Goal: Information Seeking & Learning: Learn about a topic

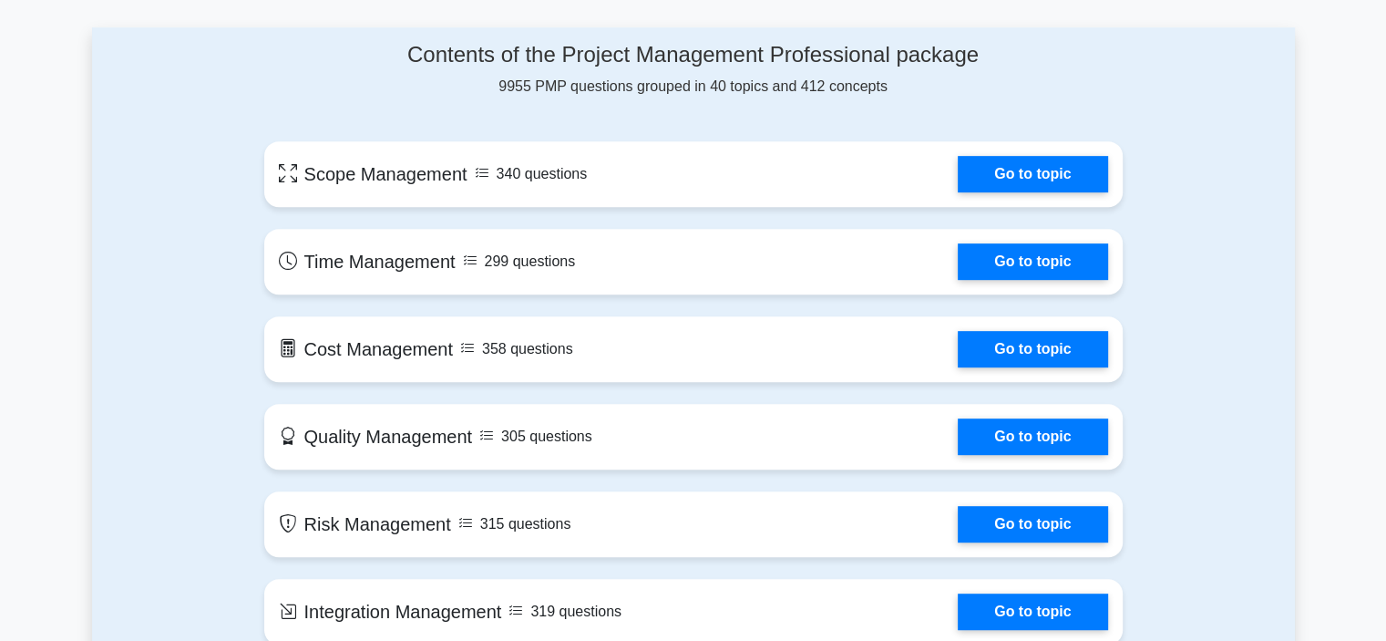
scroll to position [820, 0]
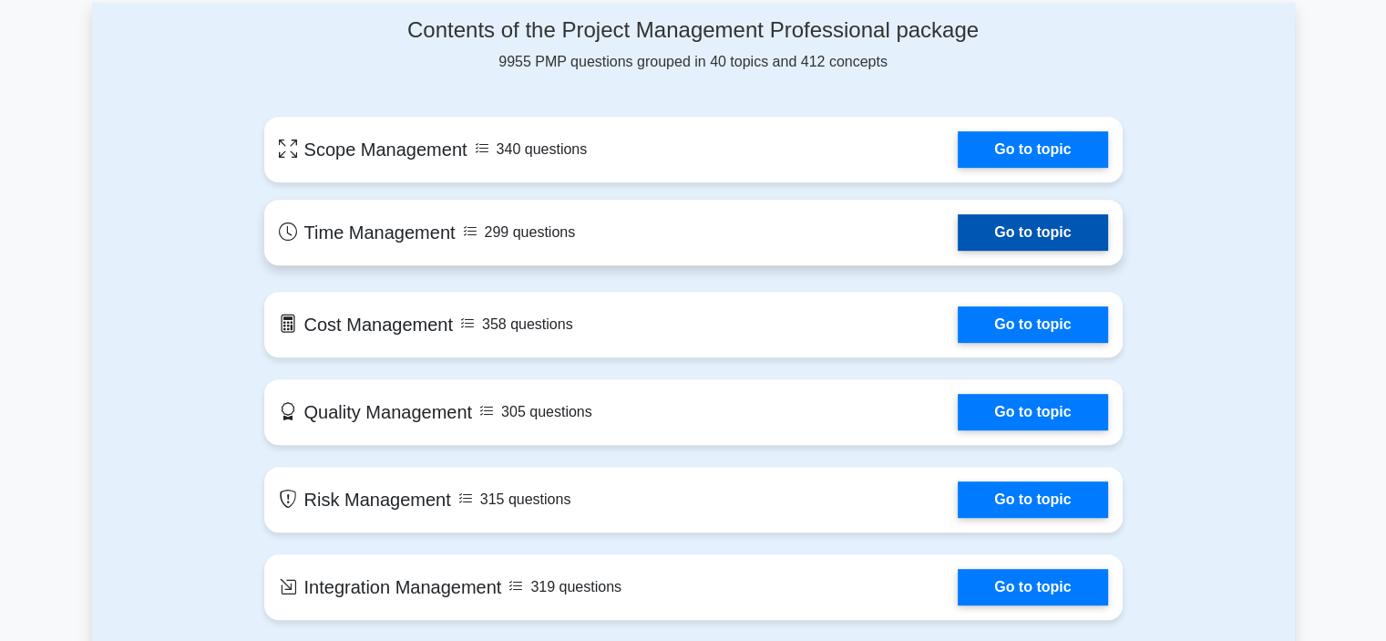
scroll to position [911, 0]
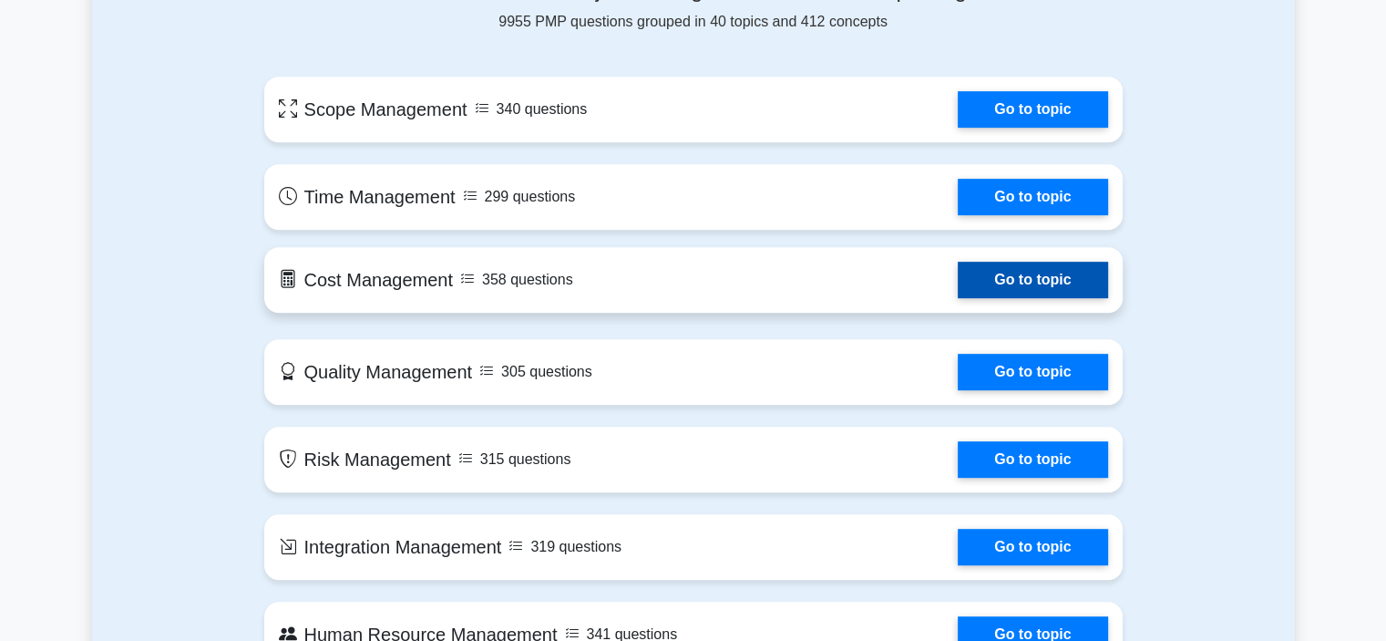
click at [958, 298] on link "Go to topic" at bounding box center [1032, 280] width 149 height 36
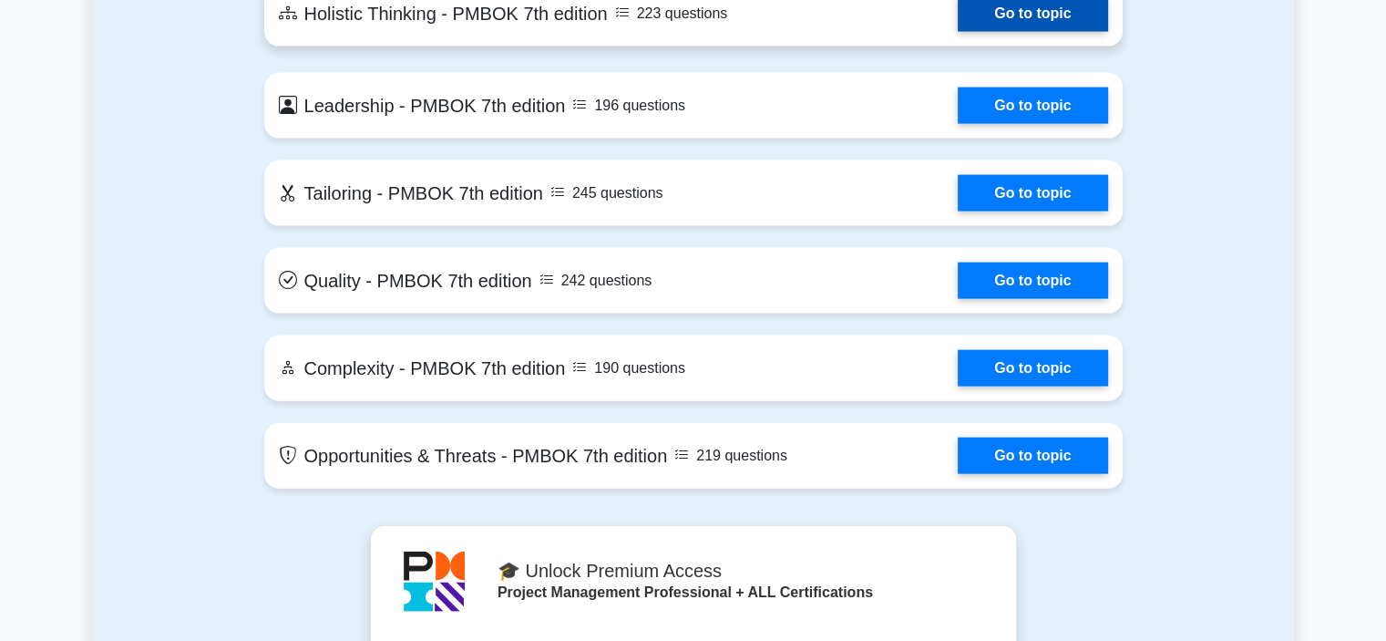
scroll to position [4010, 0]
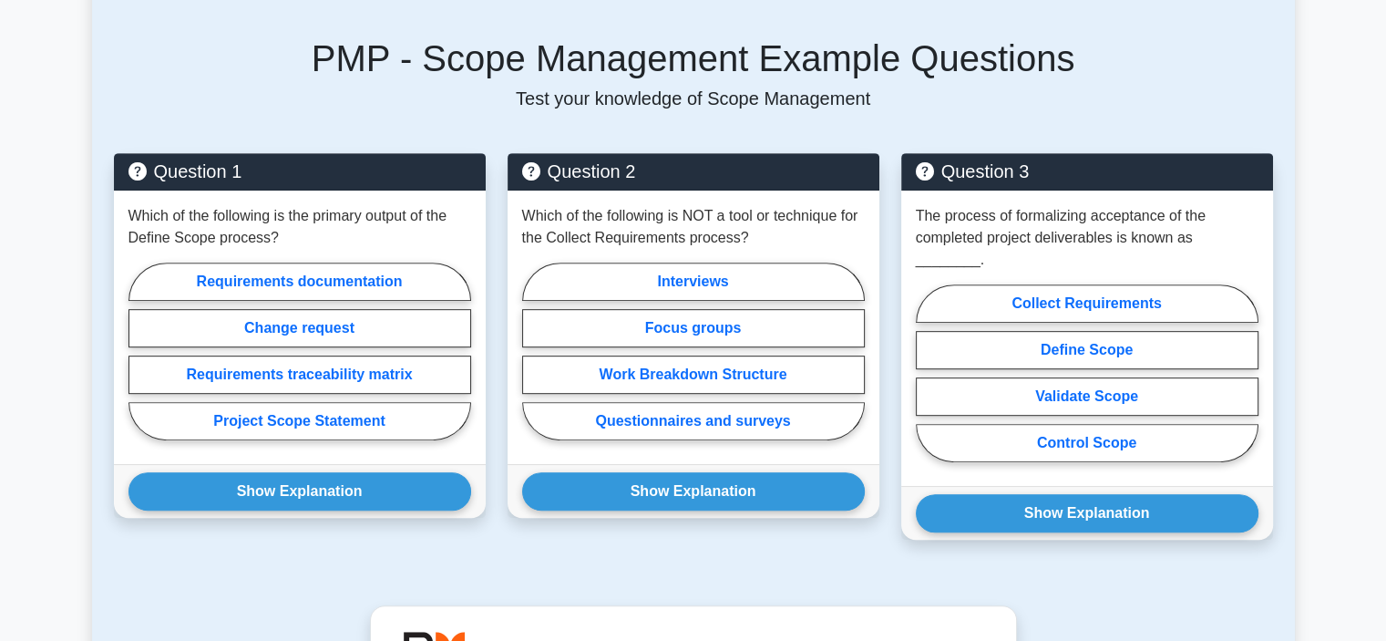
scroll to position [729, 0]
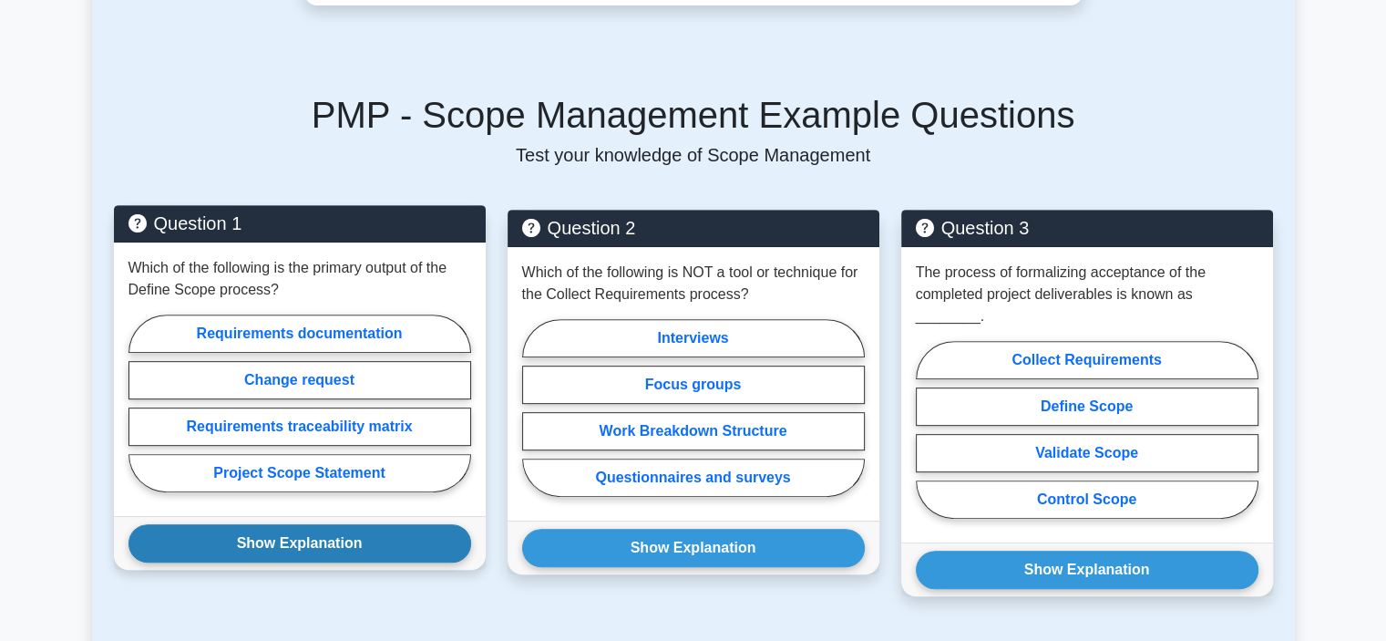
click at [357, 524] on button "Show Explanation" at bounding box center [300, 543] width 343 height 38
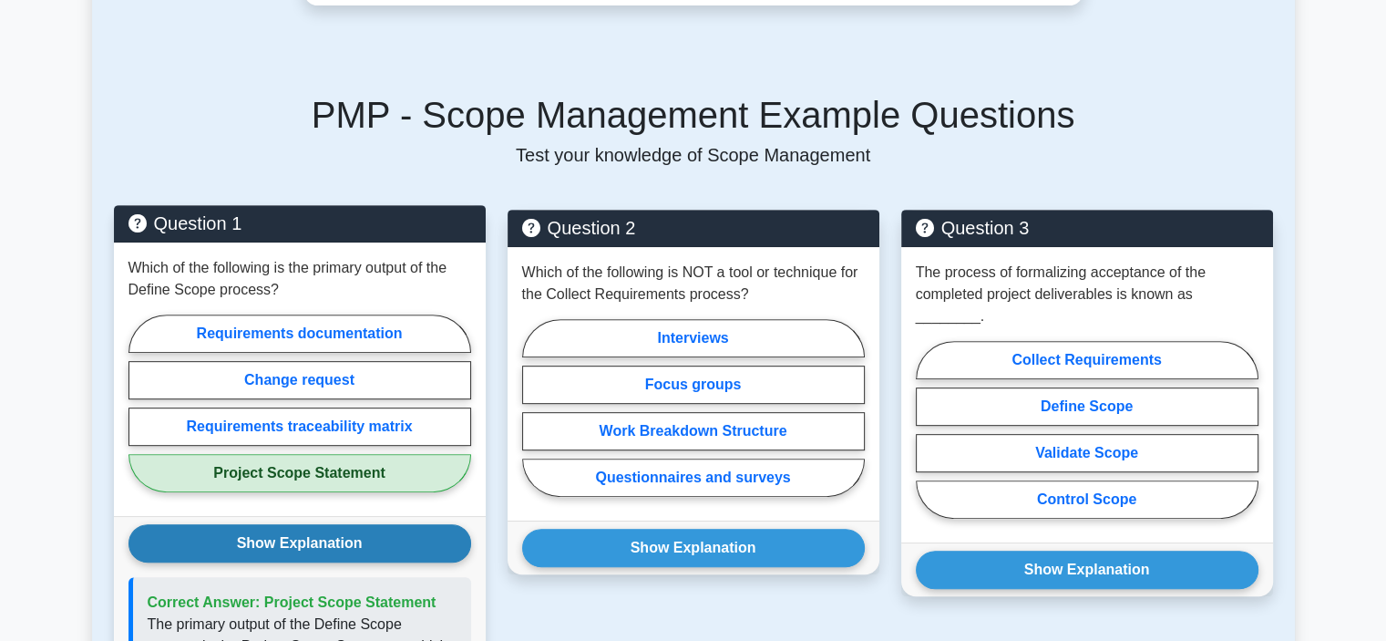
click at [357, 524] on button "Show Explanation" at bounding box center [300, 543] width 343 height 38
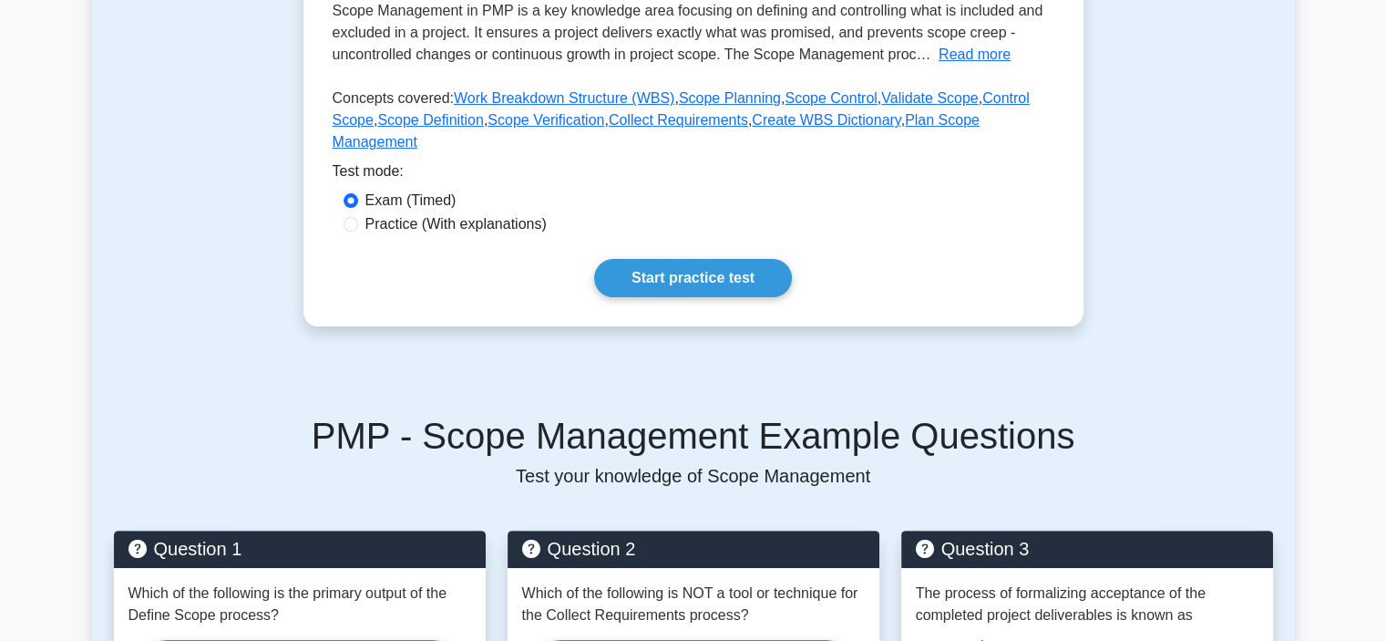
scroll to position [0, 0]
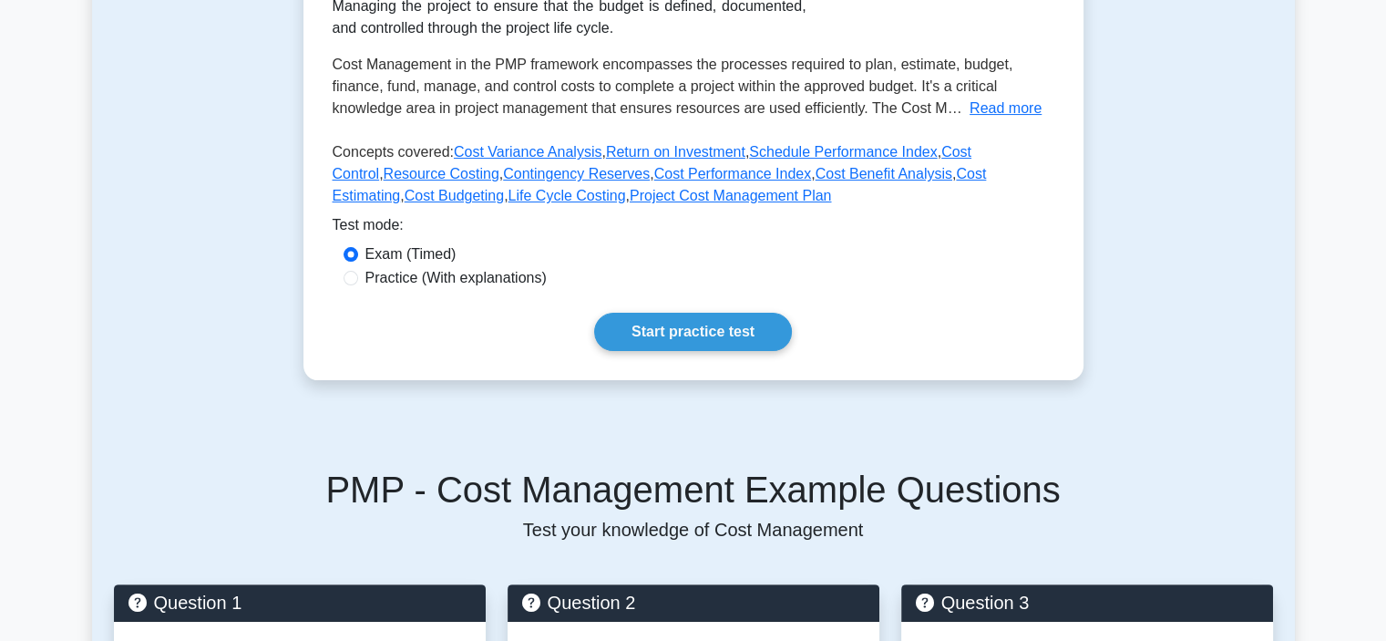
scroll to position [456, 0]
